Goal: Task Accomplishment & Management: Complete application form

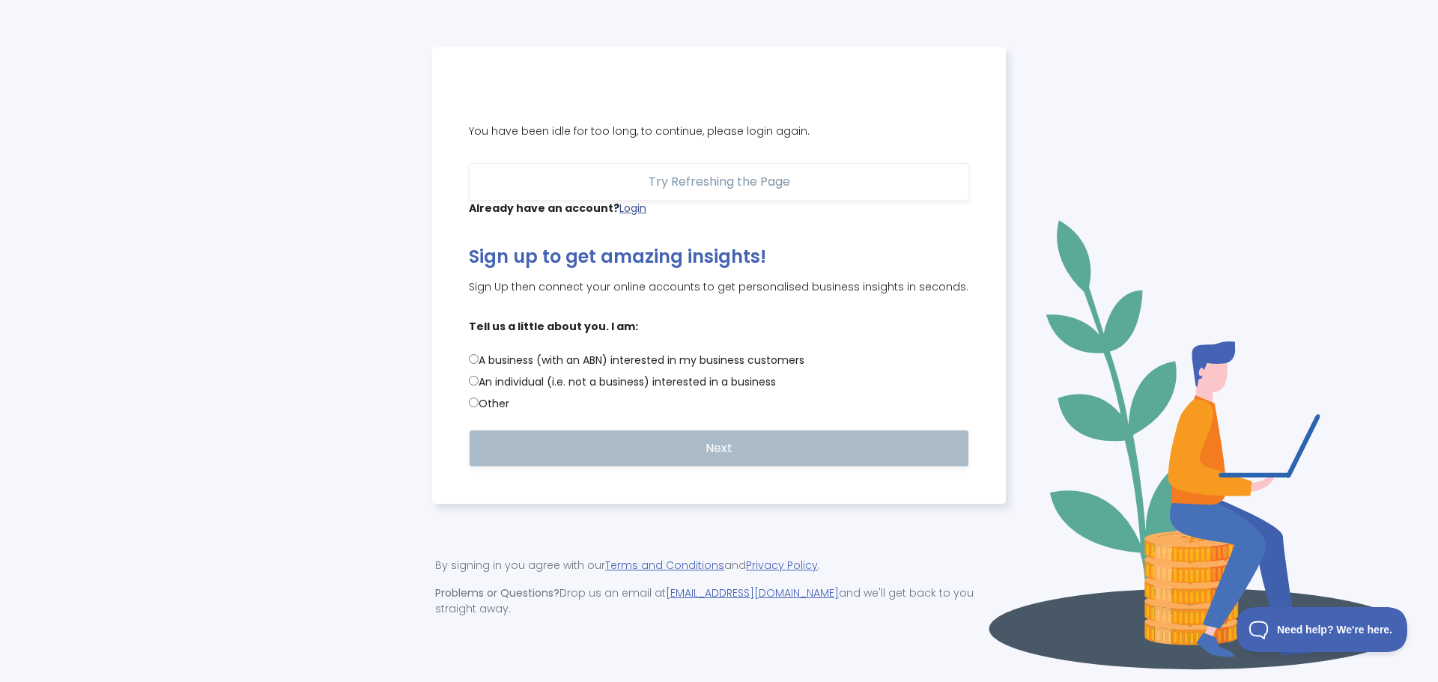
click at [625, 216] on link "Login" at bounding box center [632, 208] width 27 height 15
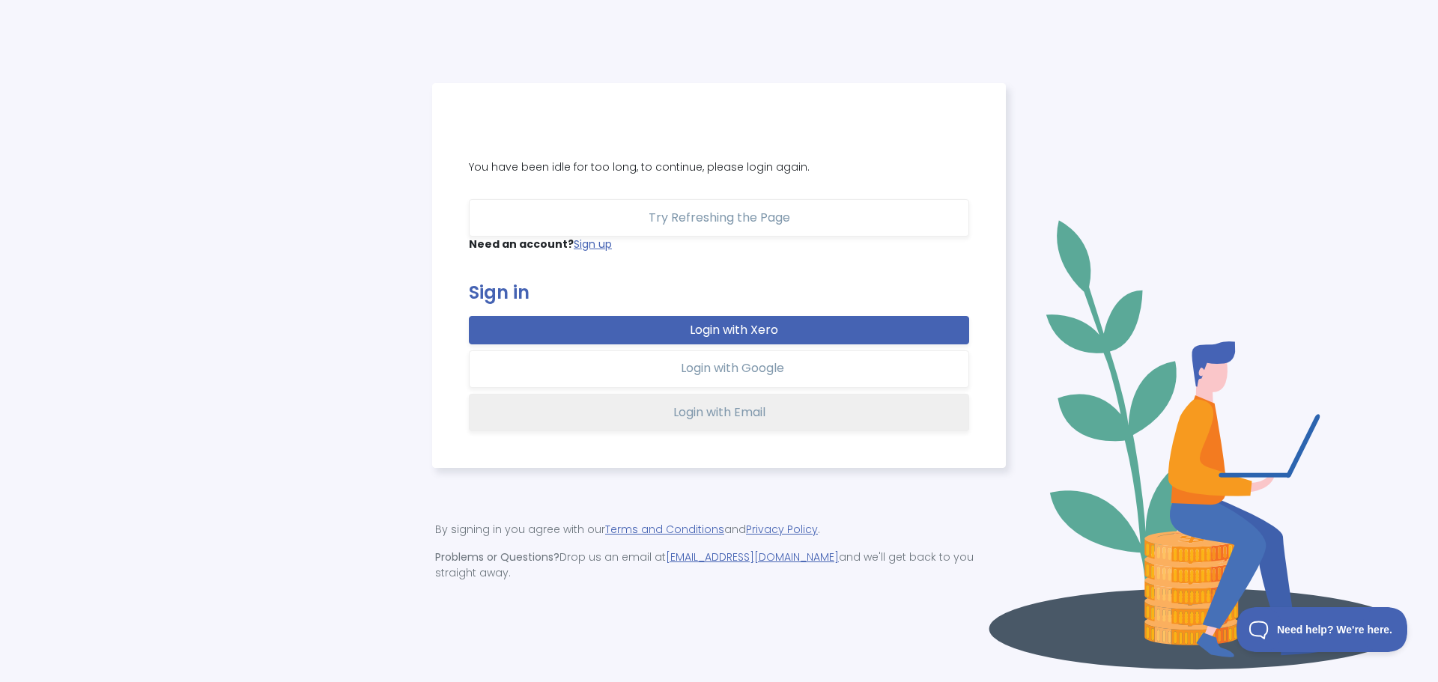
click at [731, 421] on span "Login with Email" at bounding box center [719, 412] width 92 height 17
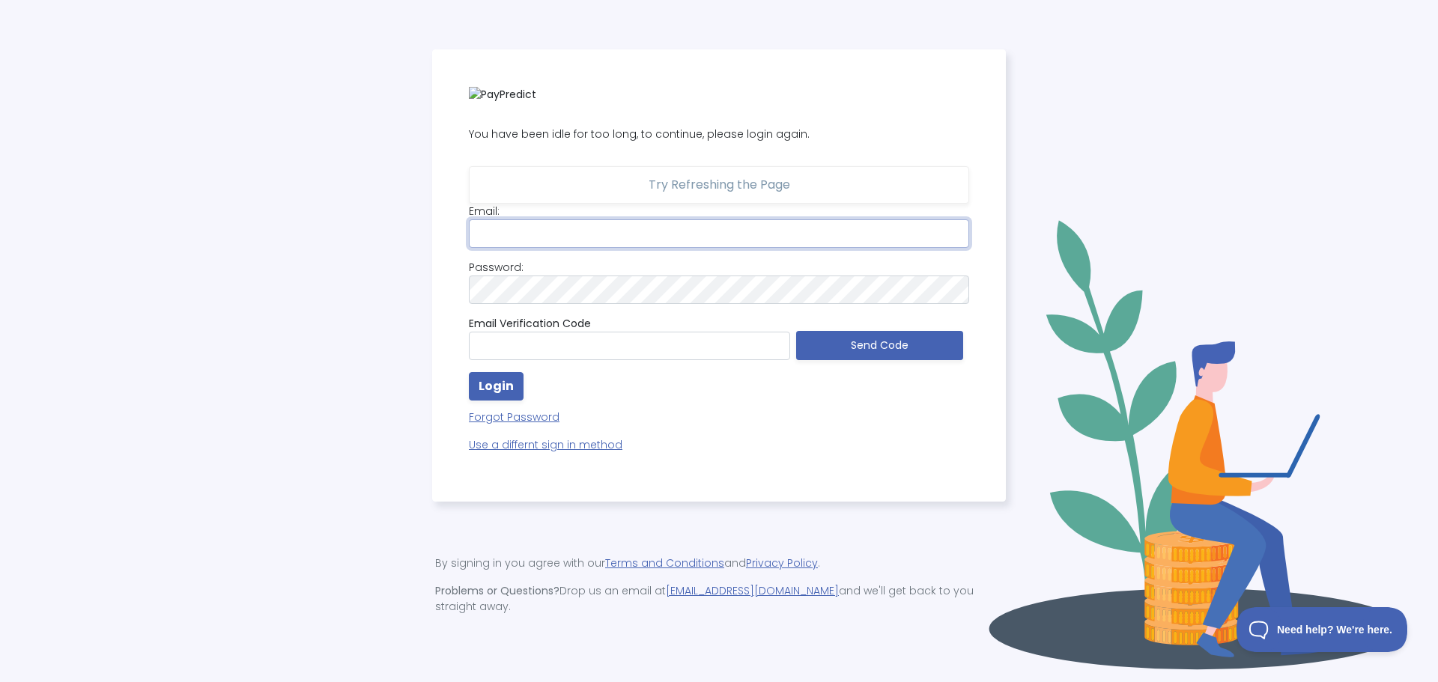
click at [511, 247] on input "email" at bounding box center [719, 233] width 500 height 28
type input "v"
type input "[EMAIL_ADDRESS][DOMAIN_NAME]"
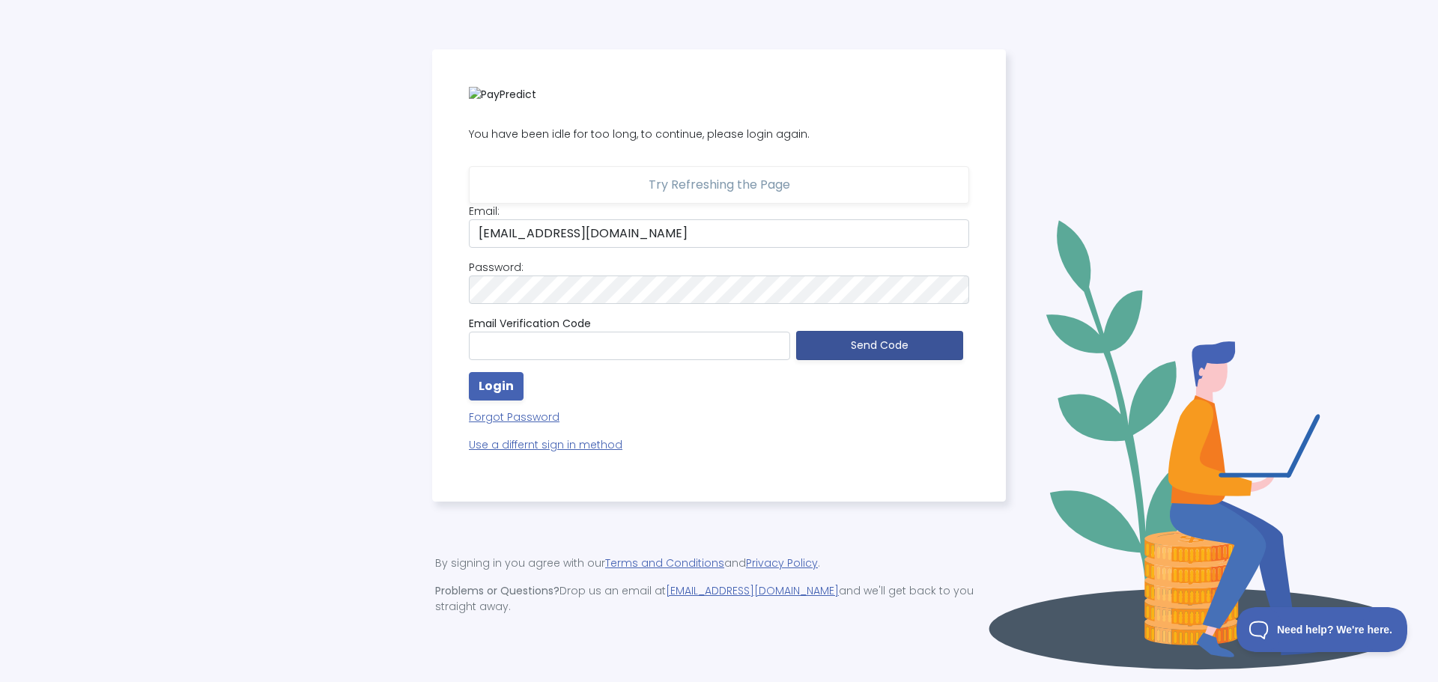
click at [884, 355] on button "Send Code" at bounding box center [879, 345] width 167 height 29
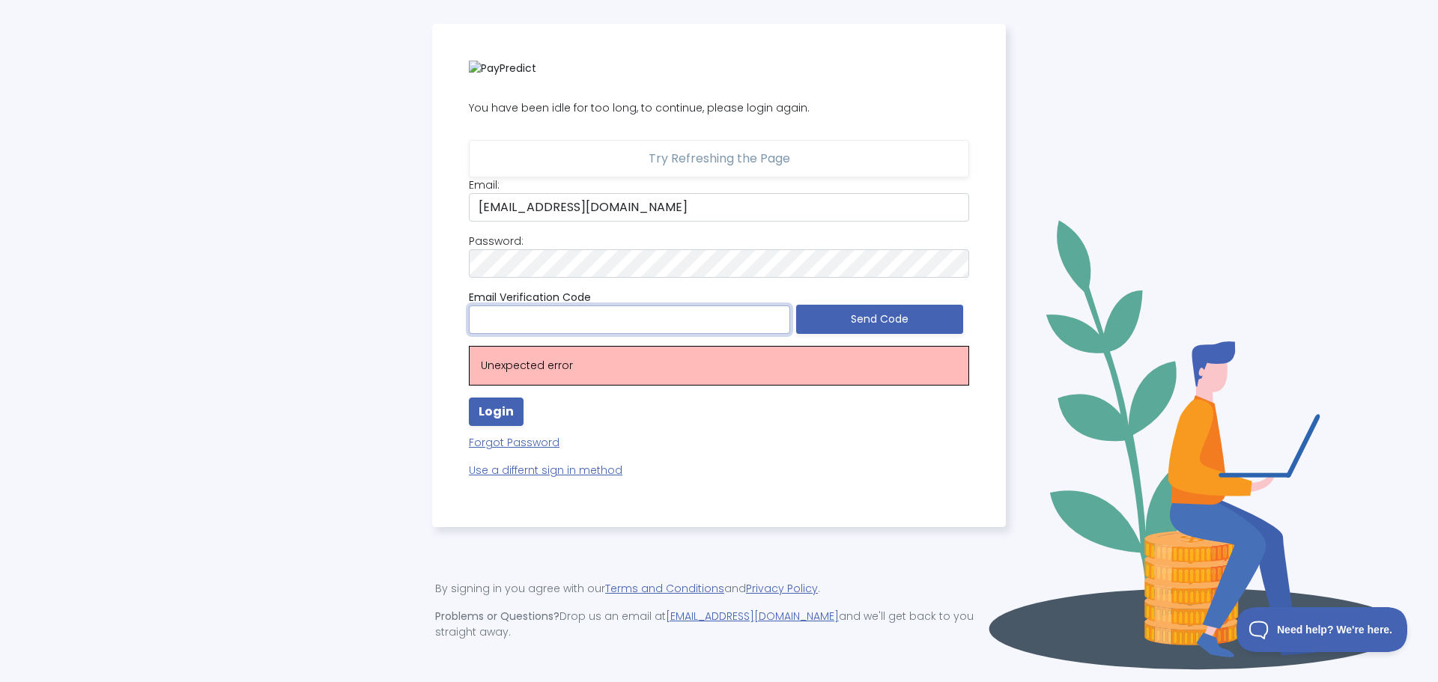
drag, startPoint x: 608, startPoint y: 323, endPoint x: 616, endPoint y: 322, distance: 7.5
click at [609, 322] on input "text" at bounding box center [629, 320] width 321 height 28
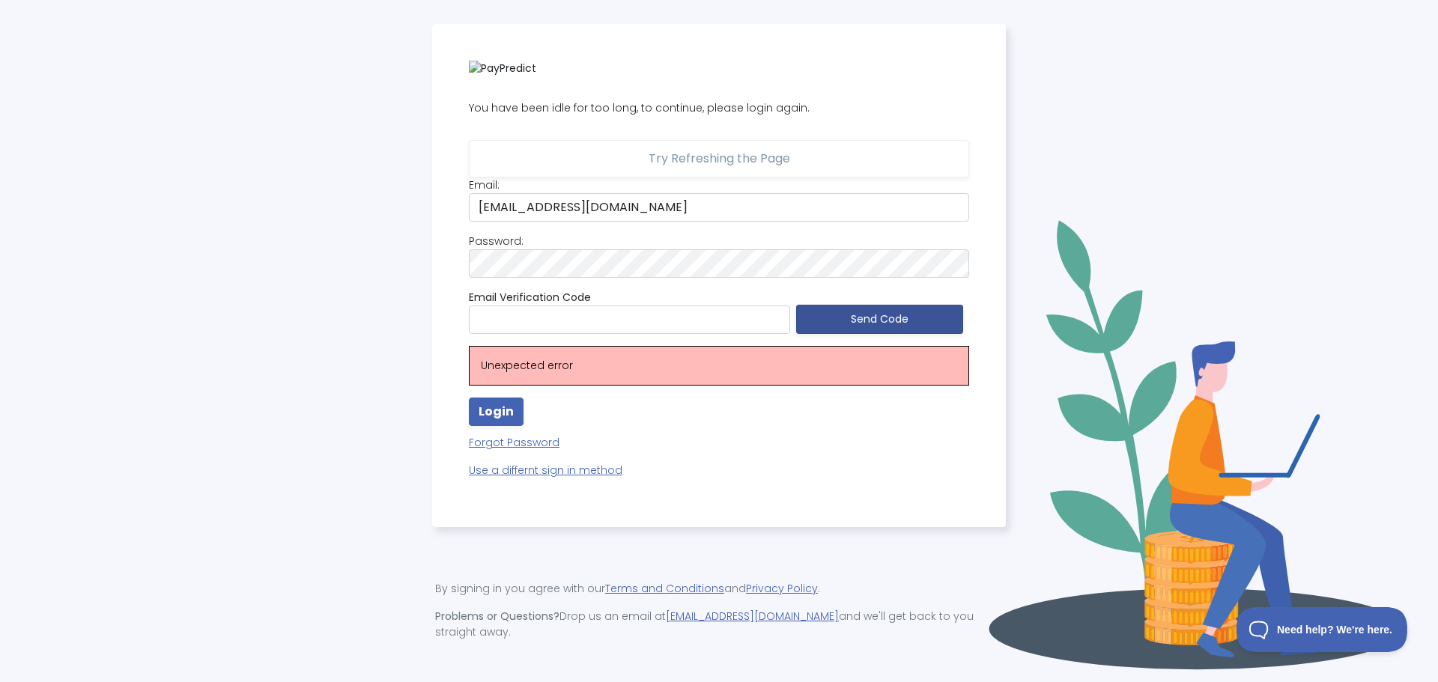
click at [840, 318] on button "Send Code" at bounding box center [879, 319] width 167 height 29
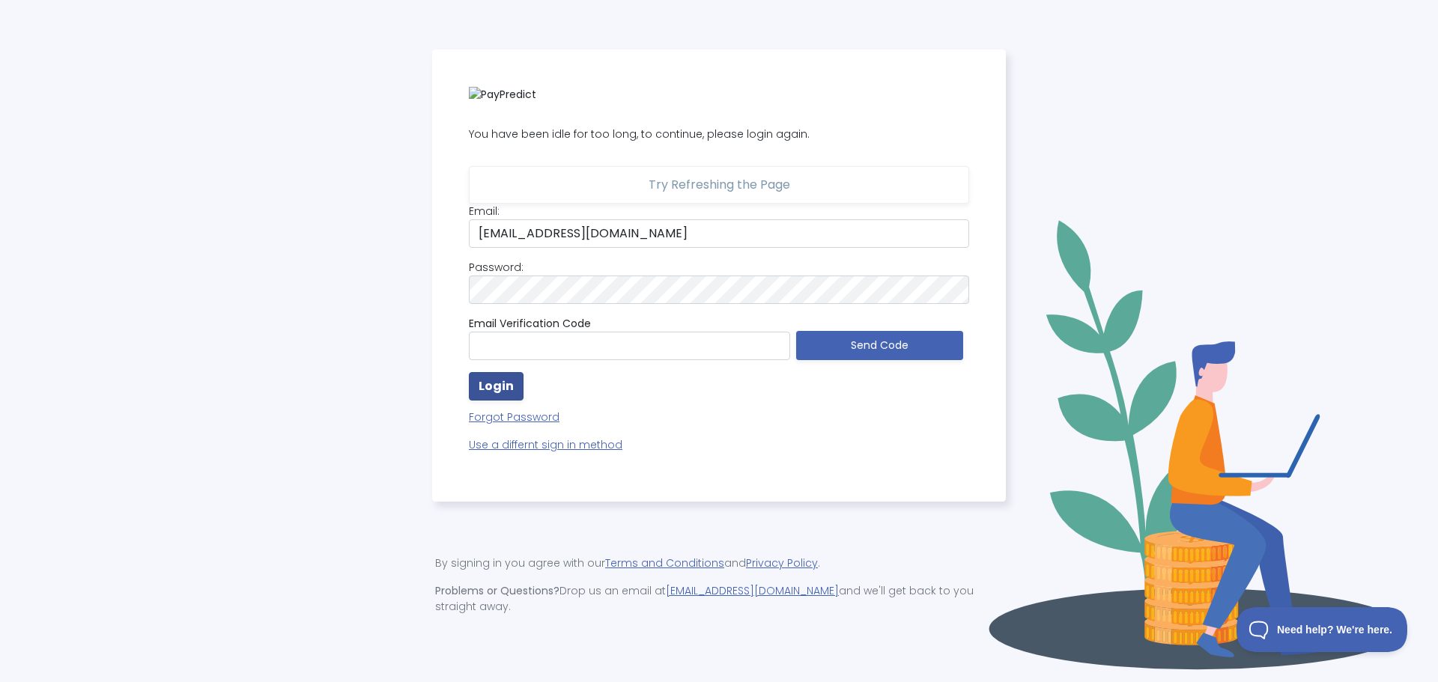
click at [505, 395] on strong "Login" at bounding box center [496, 385] width 35 height 17
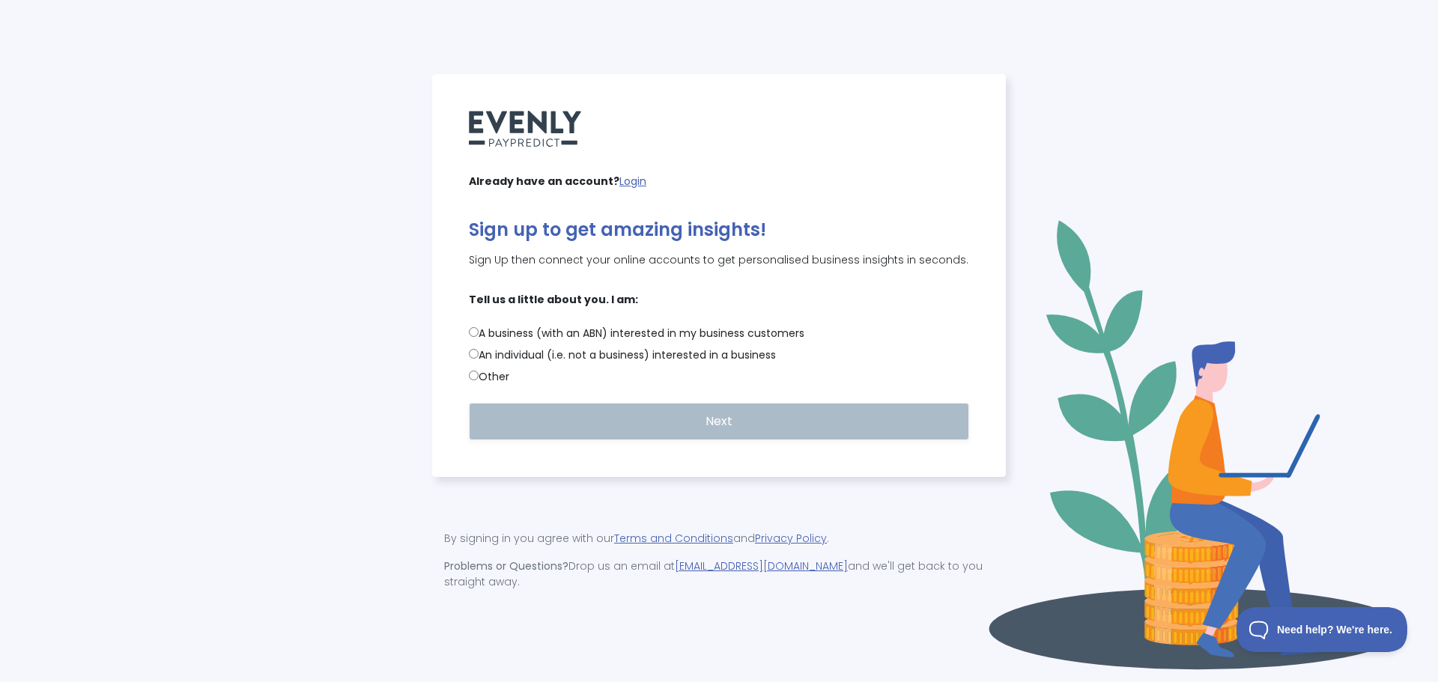
click at [559, 363] on label "An individual (i.e. not a business) interested in a business" at bounding box center [719, 355] width 500 height 16
click at [479, 359] on input "An individual (i.e. not a business) interested in a business" at bounding box center [474, 354] width 10 height 10
radio input "true"
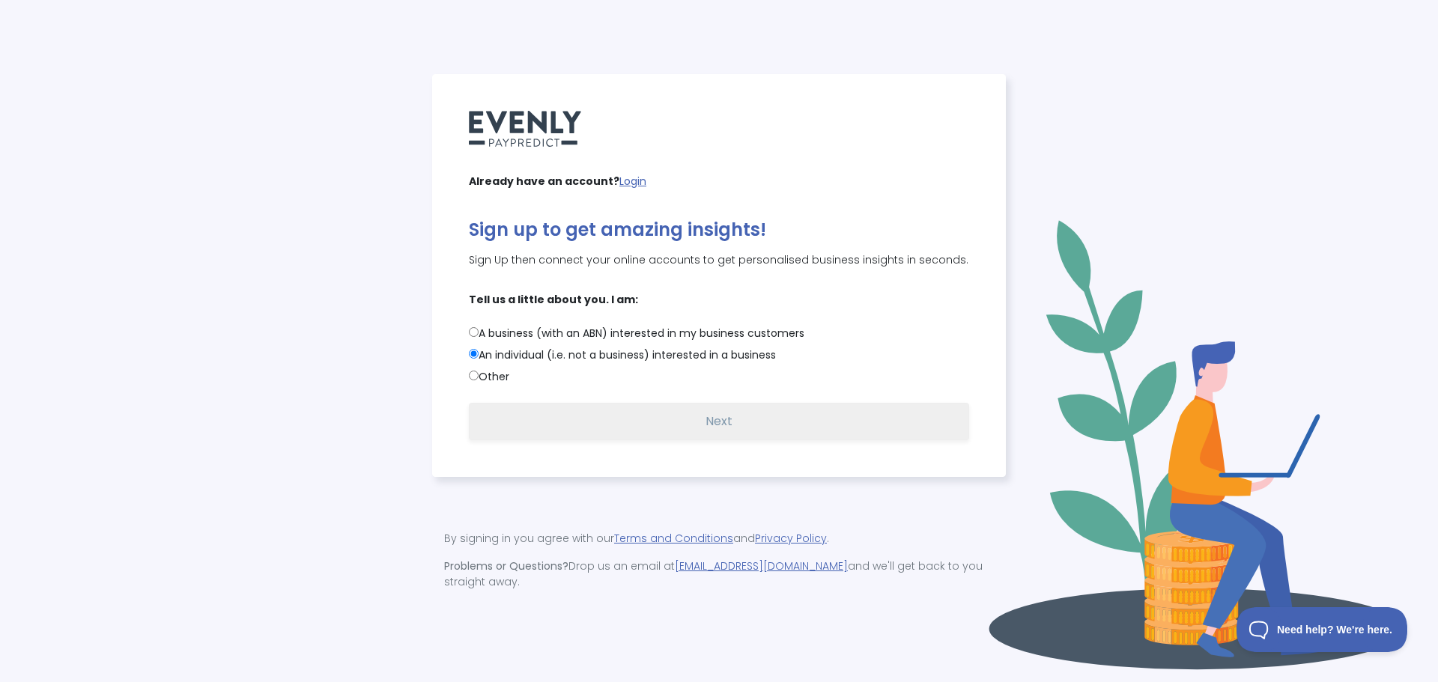
click at [688, 429] on button "Next" at bounding box center [719, 421] width 500 height 37
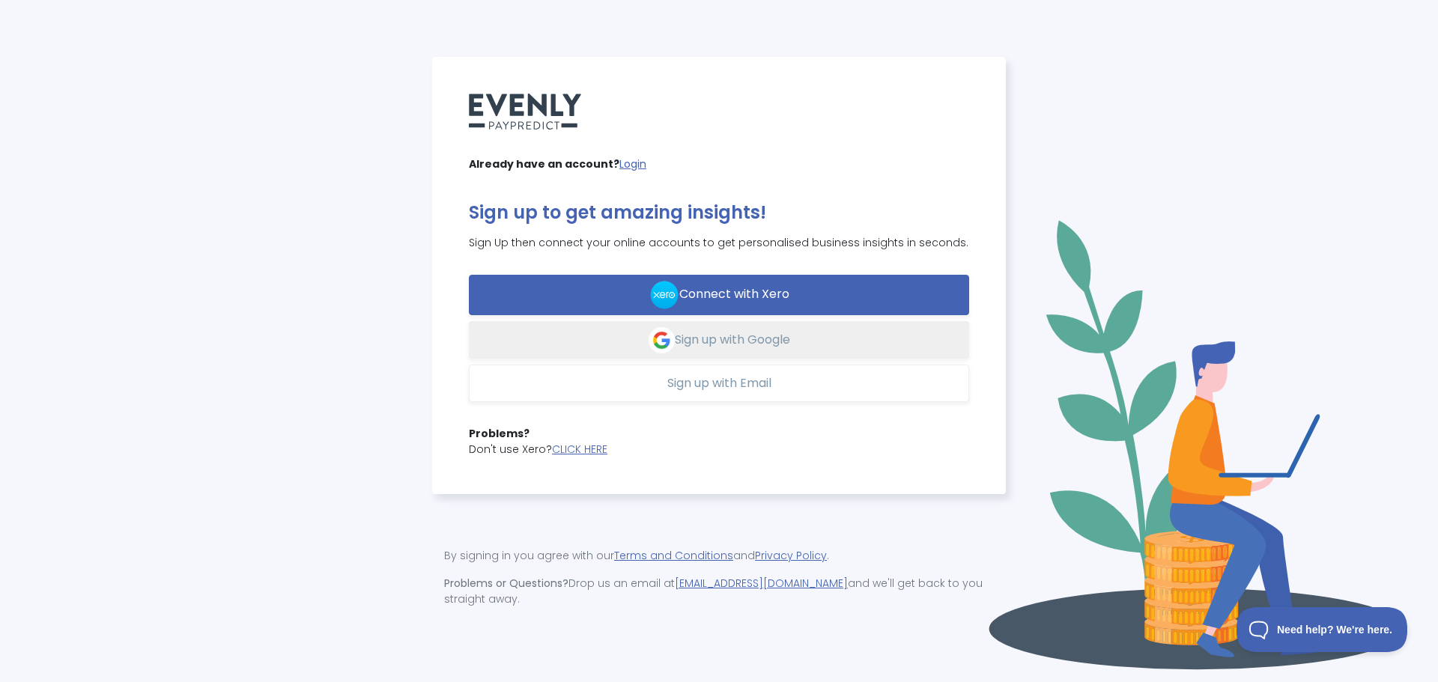
click at [740, 344] on span "Sign up with Google" at bounding box center [732, 339] width 115 height 17
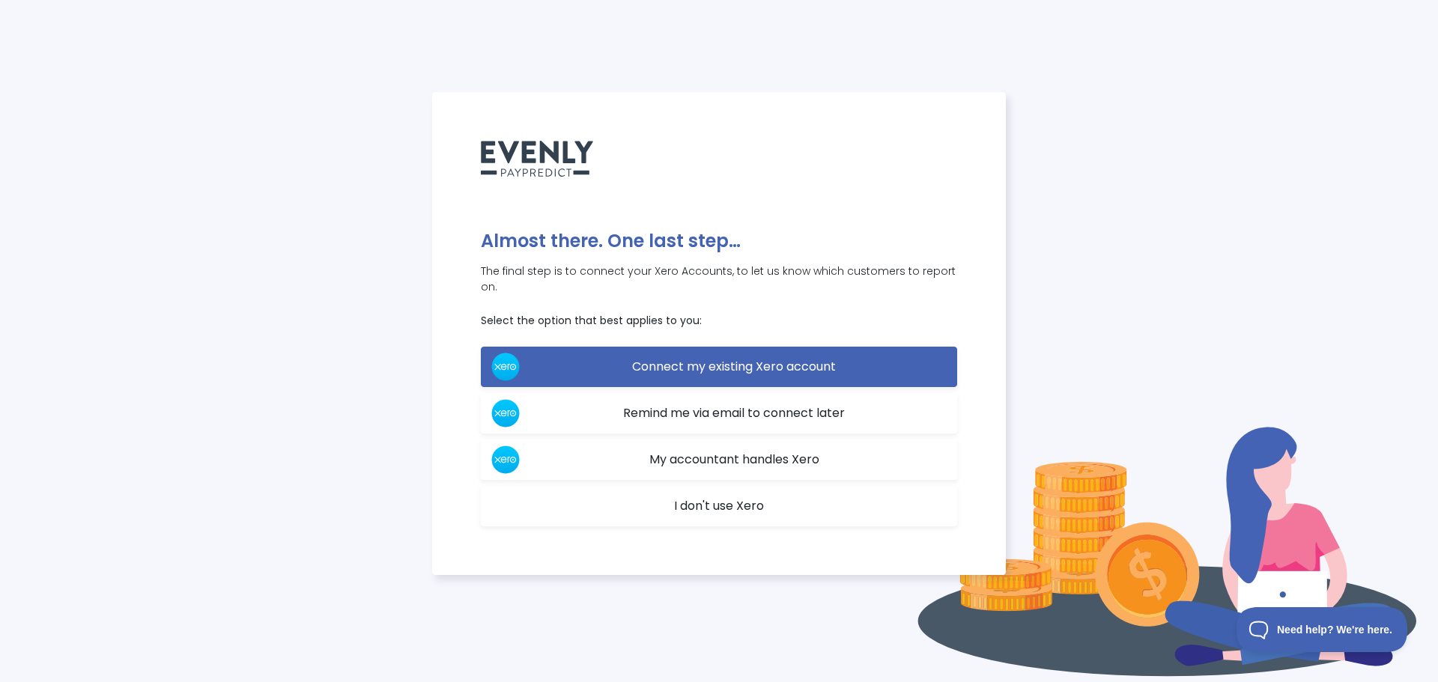
click at [709, 500] on span "I don't use Xero" at bounding box center [719, 505] width 90 height 17
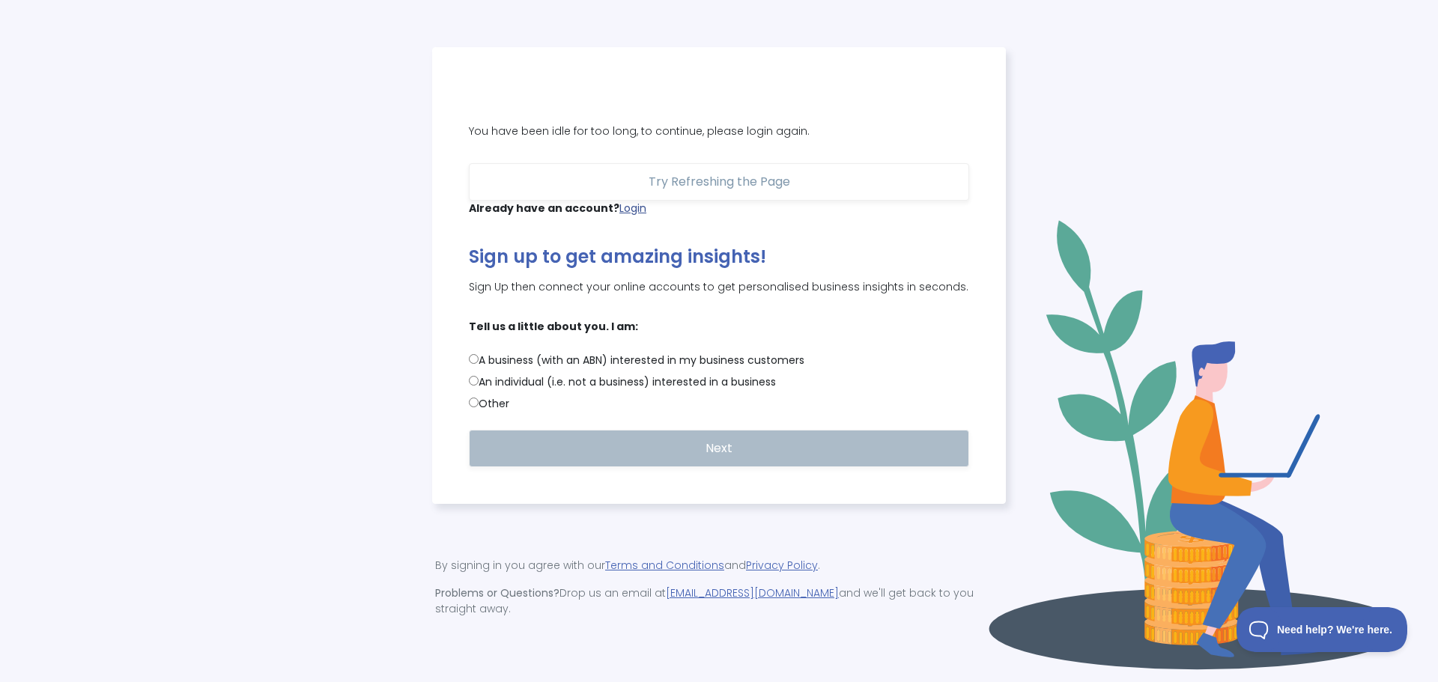
click at [634, 216] on link "Login" at bounding box center [632, 208] width 27 height 15
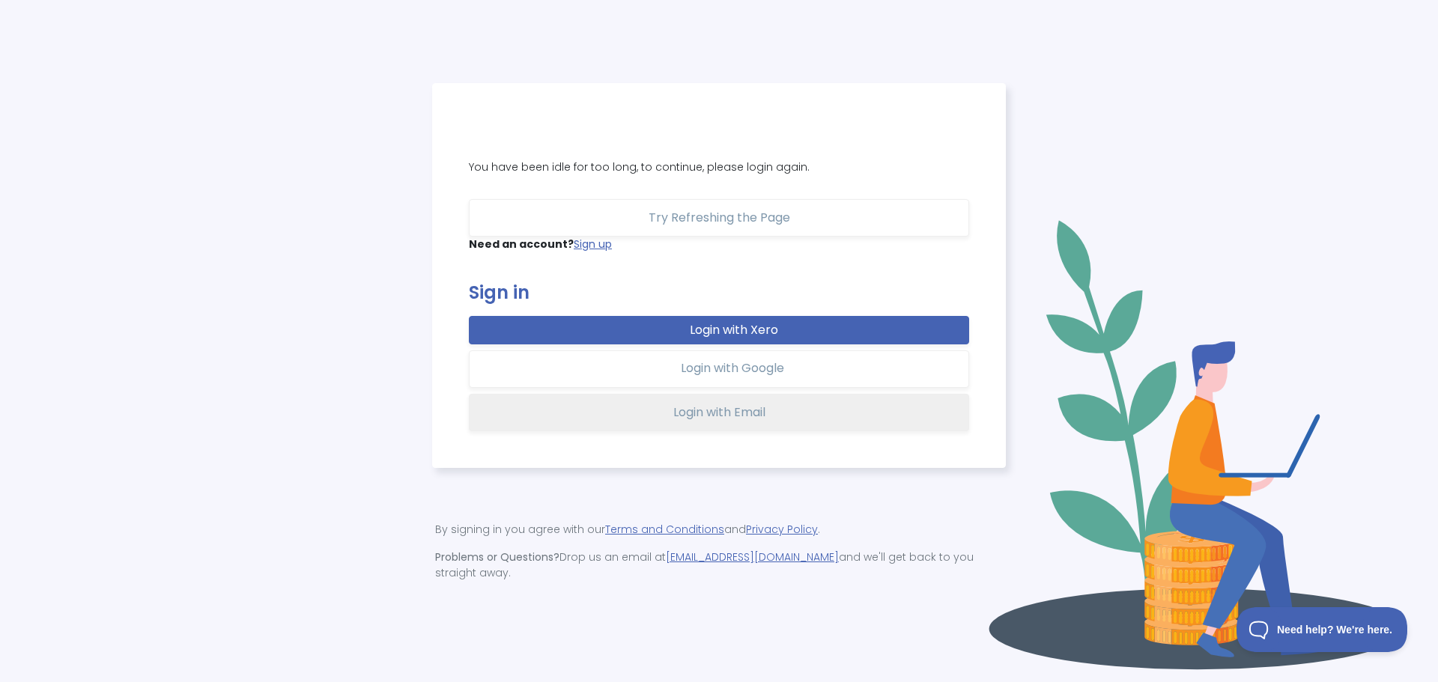
click at [747, 419] on span "Login with Email" at bounding box center [719, 412] width 92 height 17
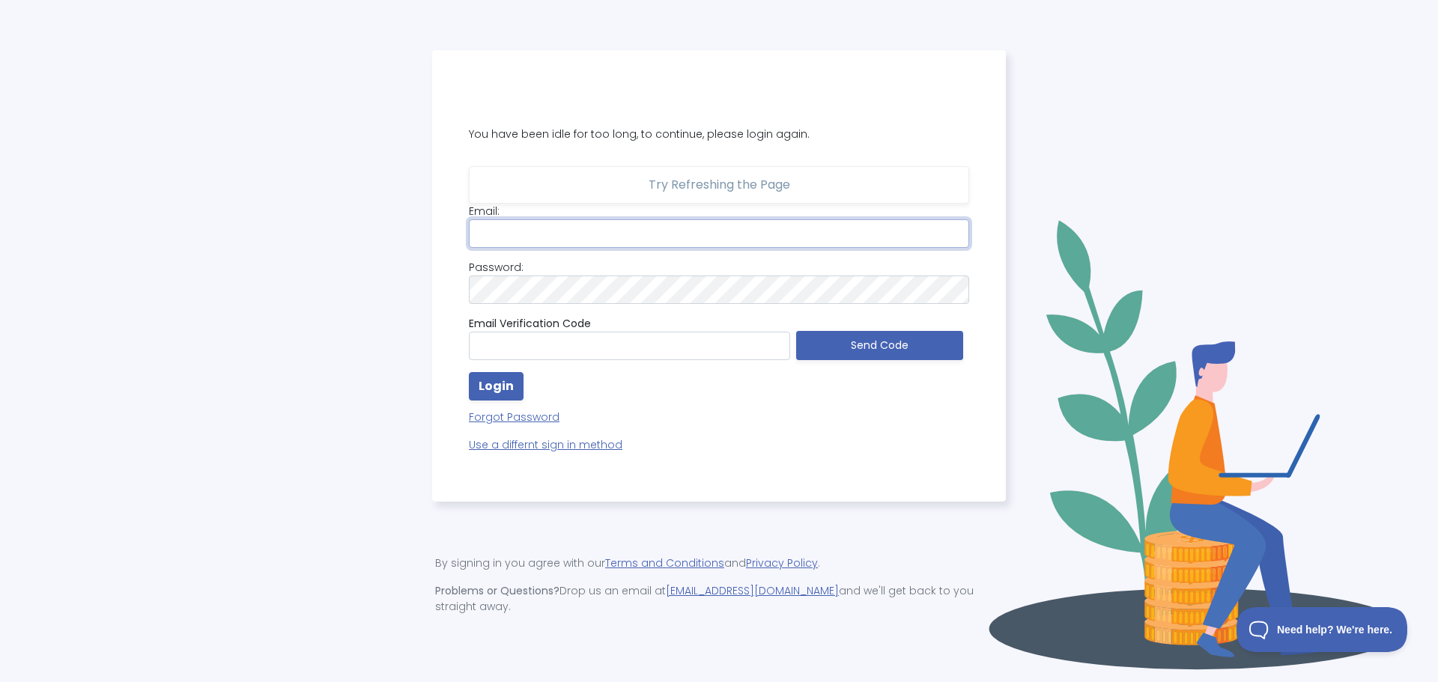
click at [561, 240] on input "email" at bounding box center [719, 233] width 500 height 28
type input "[EMAIL_ADDRESS][DOMAIN_NAME]"
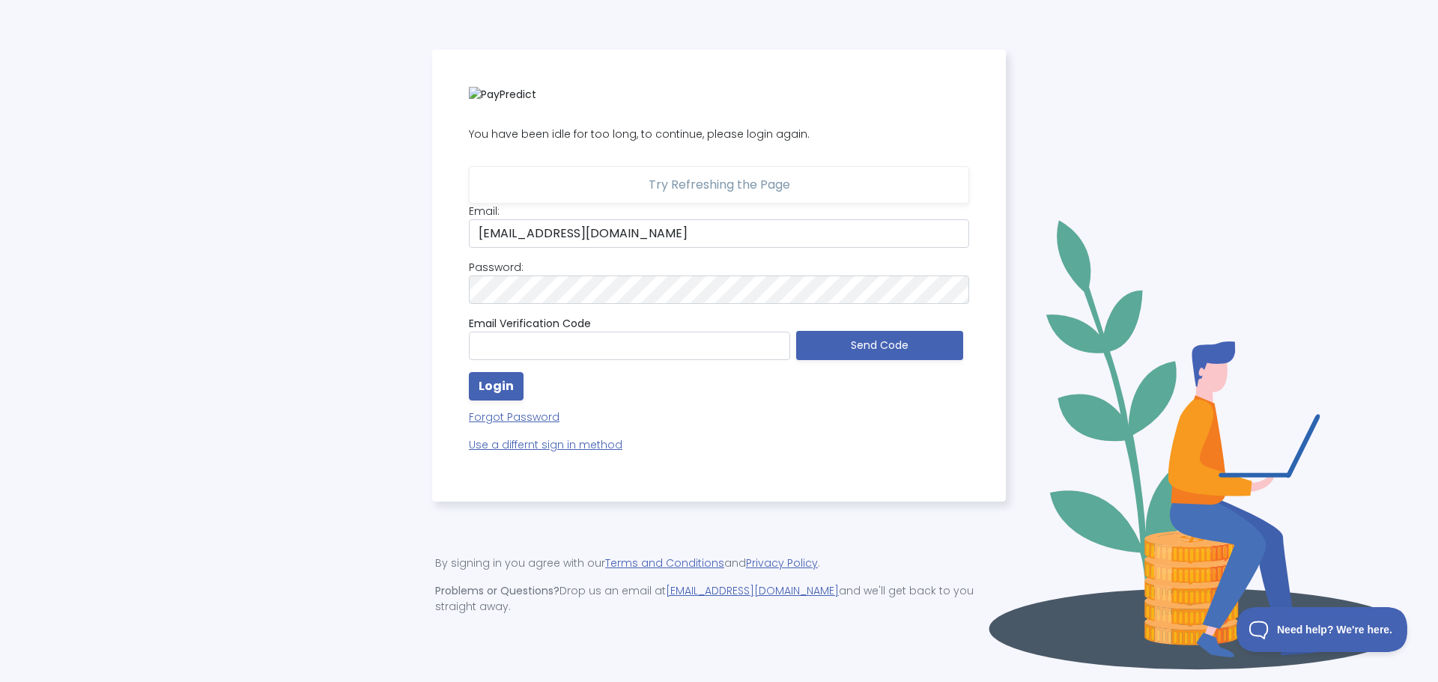
click at [572, 332] on label "Email Verification Code" at bounding box center [530, 324] width 122 height 16
click at [576, 349] on input "text" at bounding box center [629, 346] width 321 height 28
click at [869, 425] on p "Forgot Password" at bounding box center [719, 413] width 500 height 25
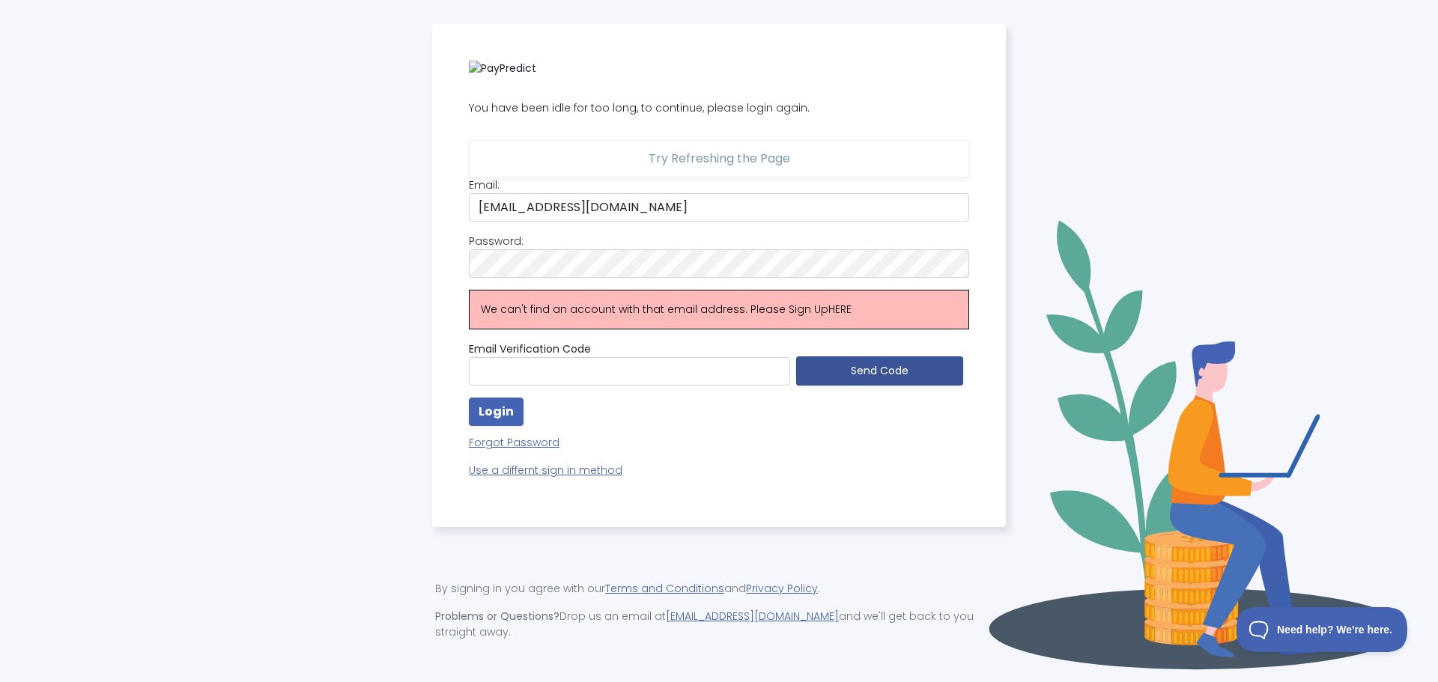
click at [869, 380] on button "Send Code" at bounding box center [879, 370] width 167 height 29
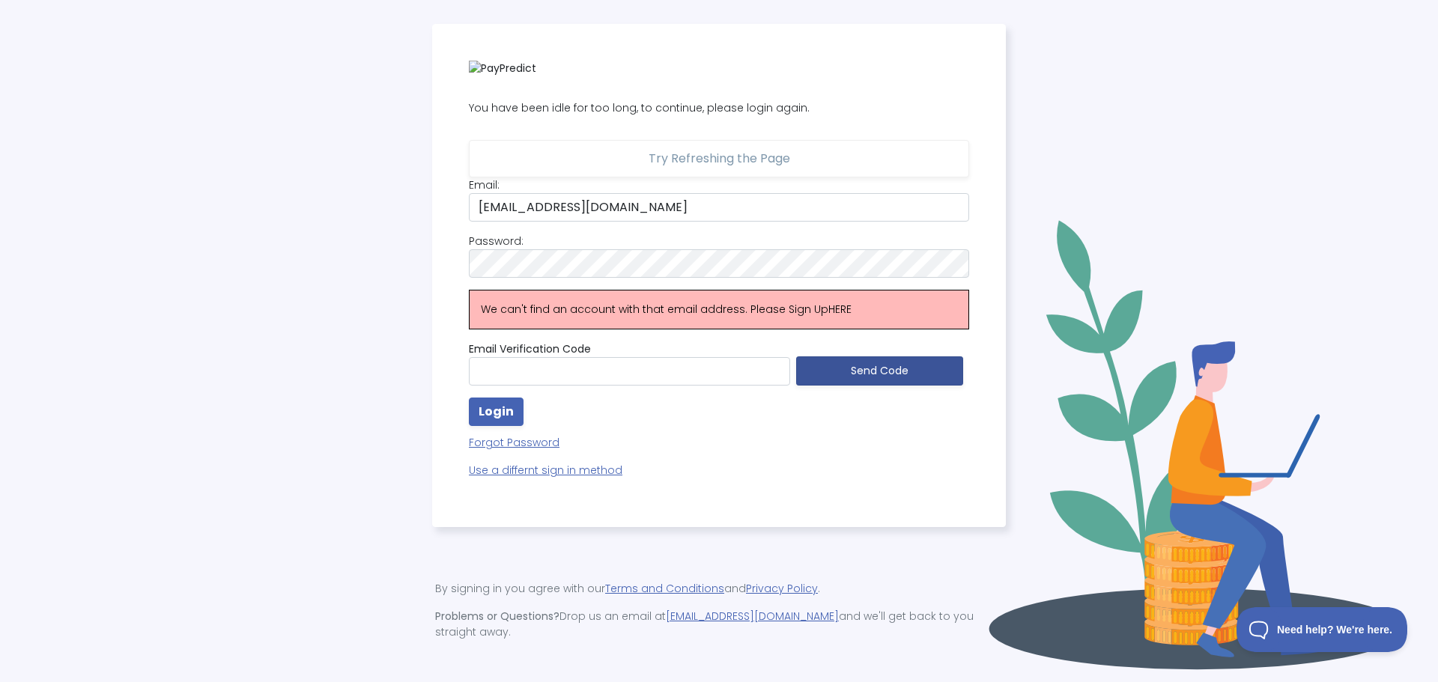
click at [869, 380] on button "Send Code" at bounding box center [879, 370] width 167 height 29
click at [556, 477] on p "Use a differnt sign in method" at bounding box center [719, 471] width 500 height 16
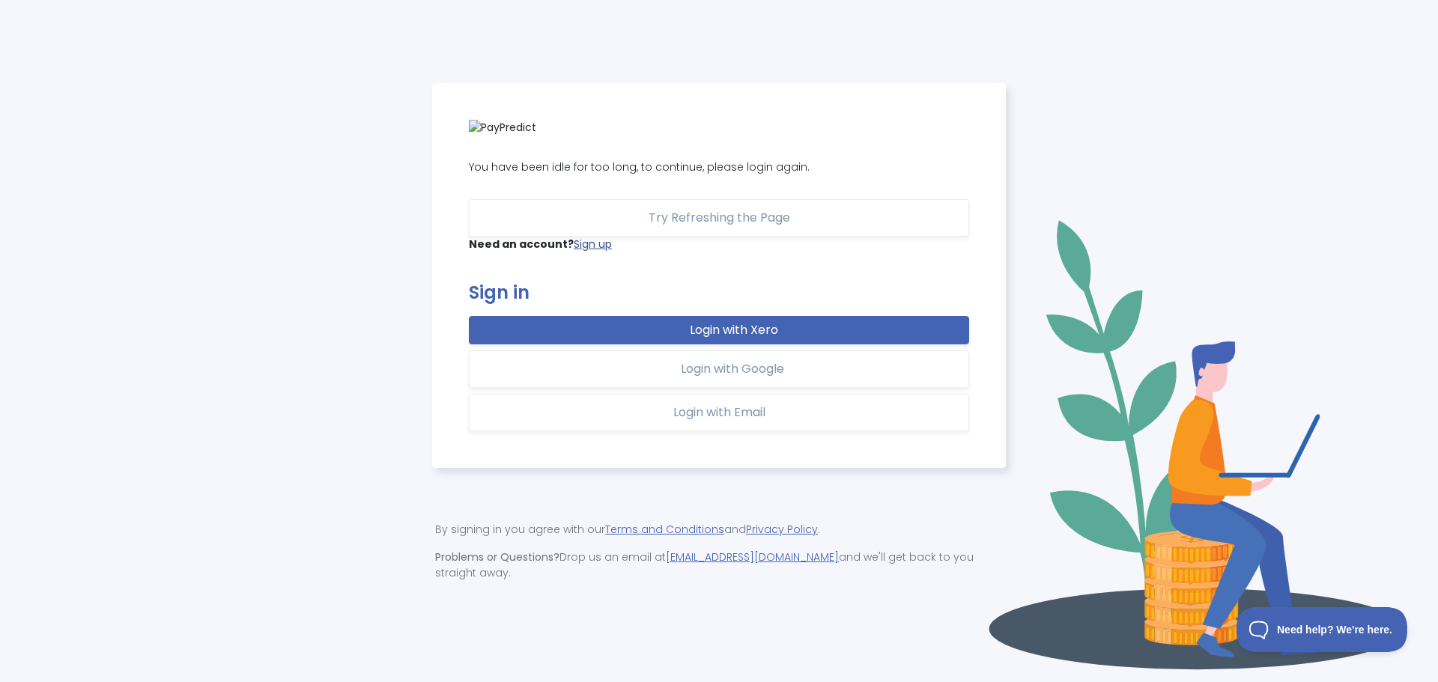
click at [591, 249] on link "Sign up" at bounding box center [593, 244] width 38 height 15
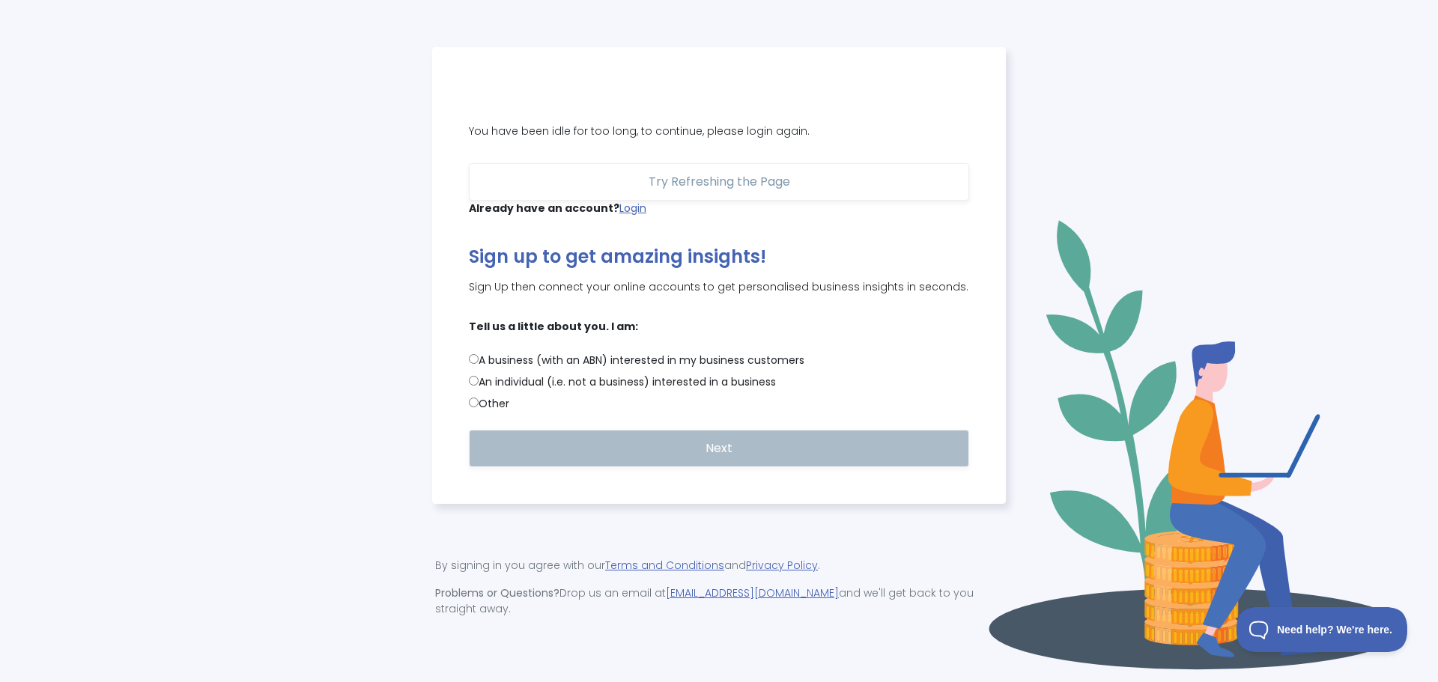
click at [558, 384] on label "An individual (i.e. not a business) interested in a business" at bounding box center [719, 382] width 500 height 16
click at [479, 384] on input "An individual (i.e. not a business) interested in a business" at bounding box center [474, 381] width 10 height 10
radio input "true"
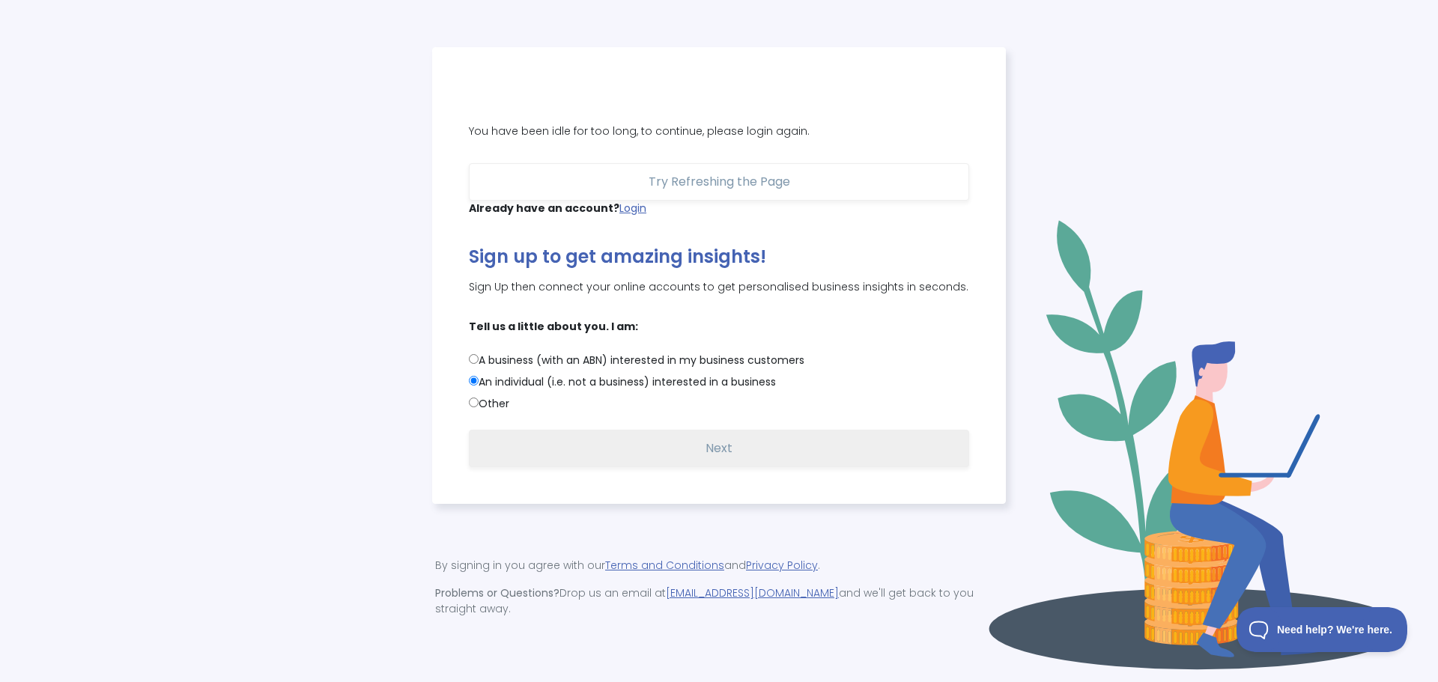
click at [717, 452] on span "Next" at bounding box center [718, 448] width 27 height 17
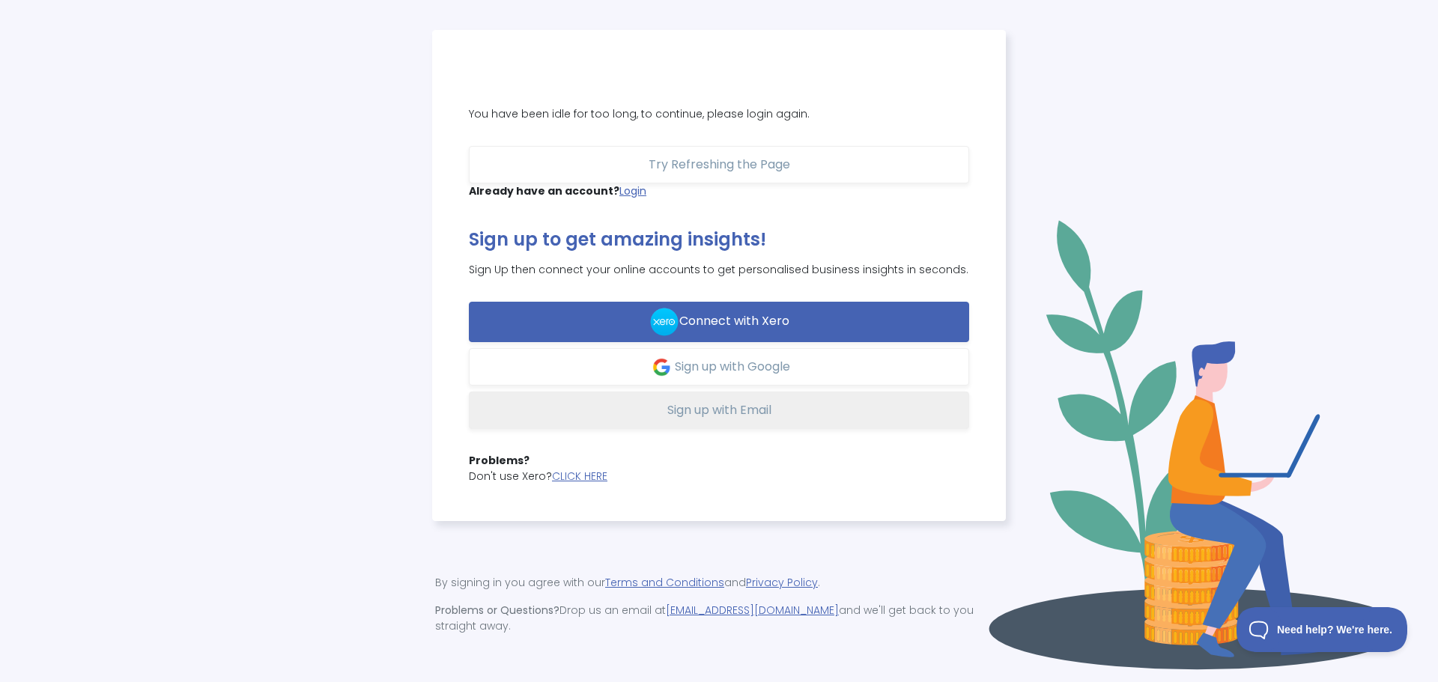
click at [753, 419] on span "Sign up with Email" at bounding box center [719, 409] width 104 height 17
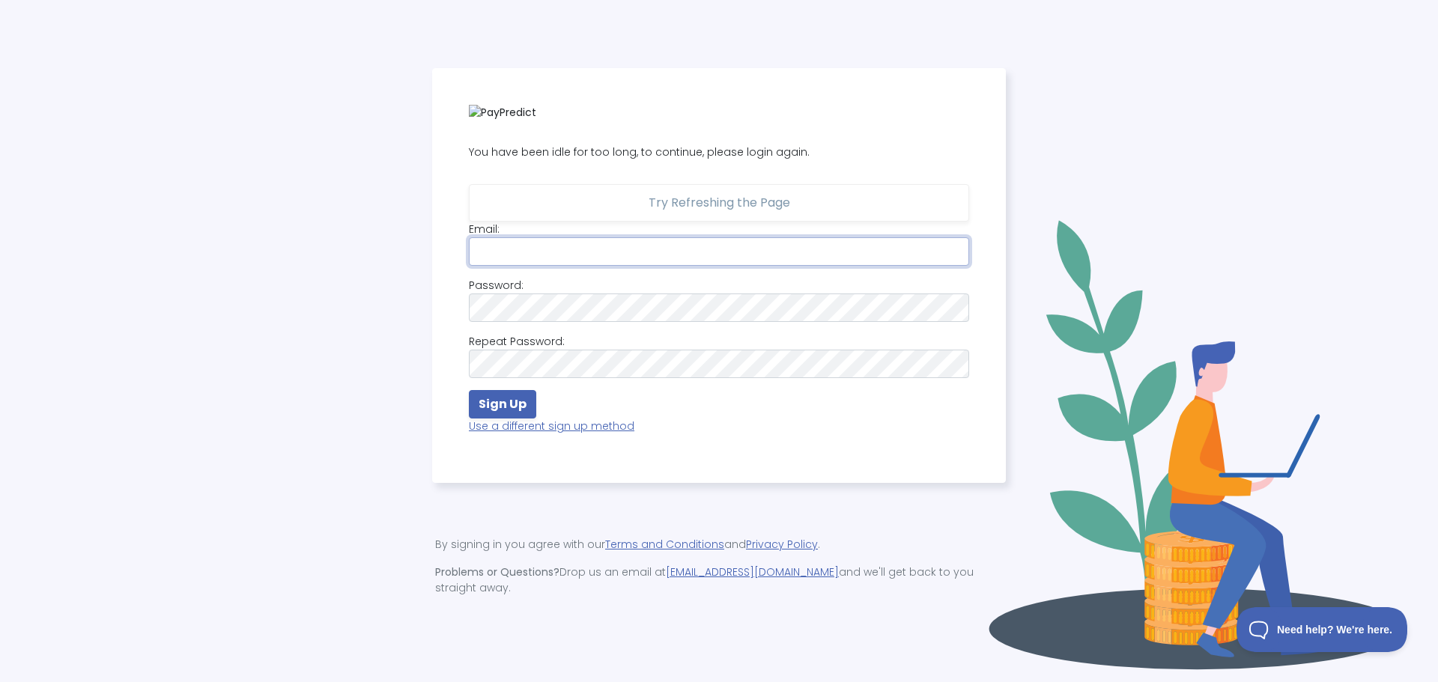
click at [590, 266] on input "email" at bounding box center [719, 251] width 500 height 28
type input "[PERSON_NAME][EMAIL_ADDRESS][PERSON_NAME][DOMAIN_NAME]"
click at [515, 413] on strong "Sign Up" at bounding box center [503, 403] width 48 height 17
